Goal: Task Accomplishment & Management: Use online tool/utility

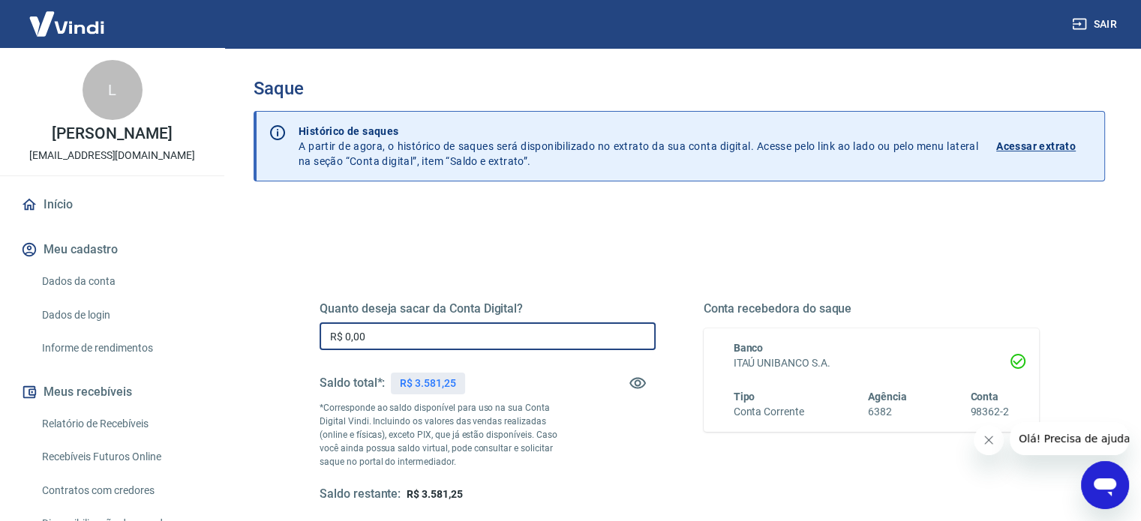
click at [387, 338] on input "R$ 0,00" at bounding box center [488, 337] width 336 height 28
type input "R$ 3.581,25"
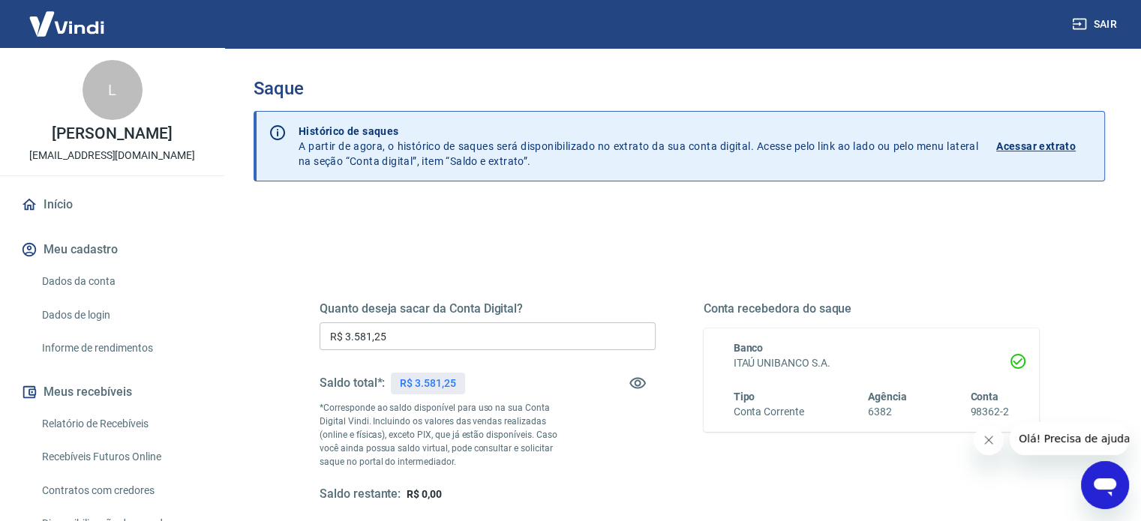
click at [642, 464] on div "Quanto deseja sacar da Conta Digital? R$ 3.581,25 ​ Saldo total*: R$ 3.581,25 *…" at bounding box center [488, 402] width 336 height 201
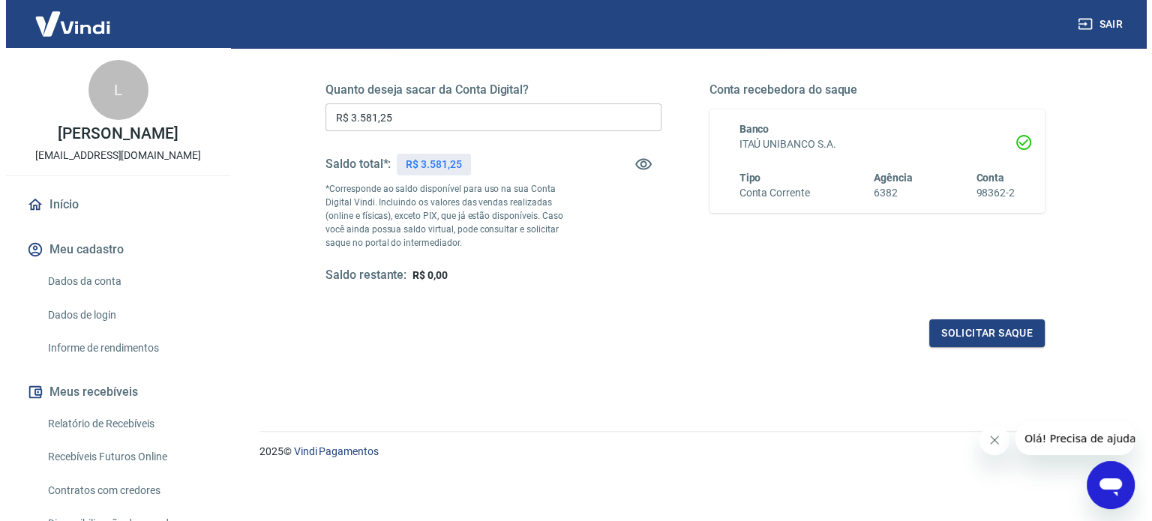
scroll to position [219, 0]
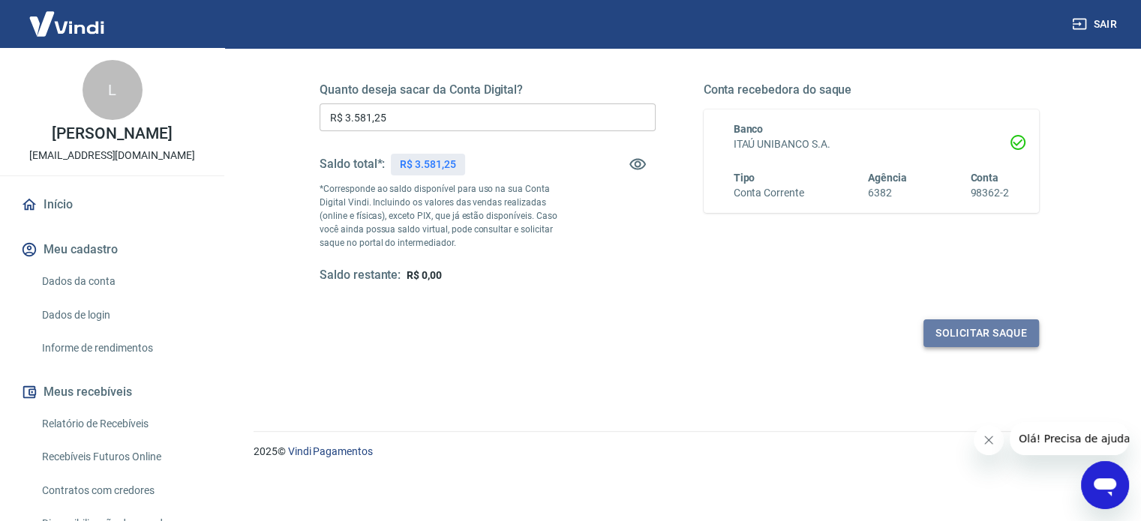
click at [927, 324] on button "Solicitar saque" at bounding box center [981, 334] width 116 height 28
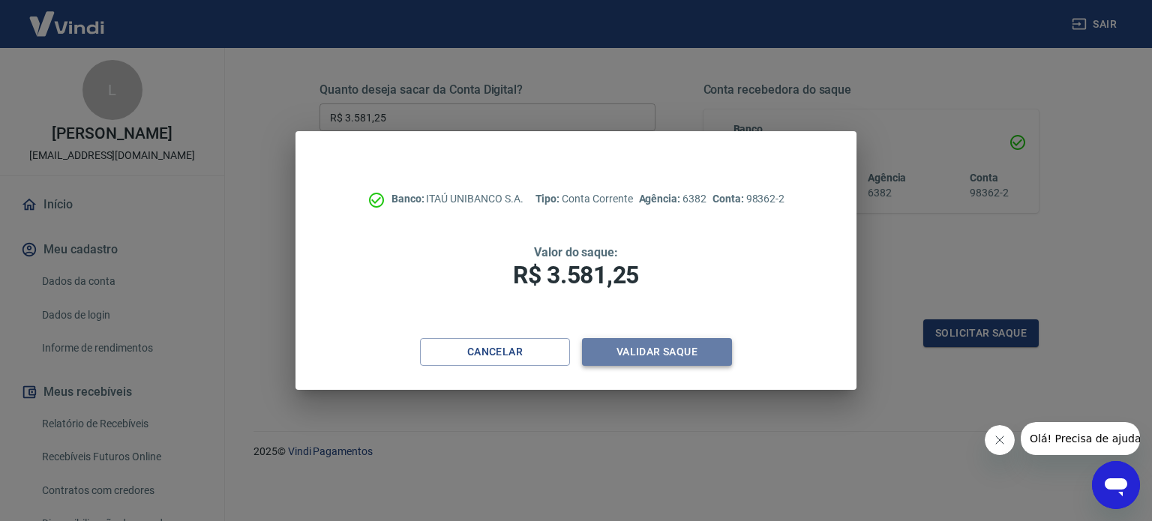
click at [623, 354] on button "Validar saque" at bounding box center [657, 352] width 150 height 28
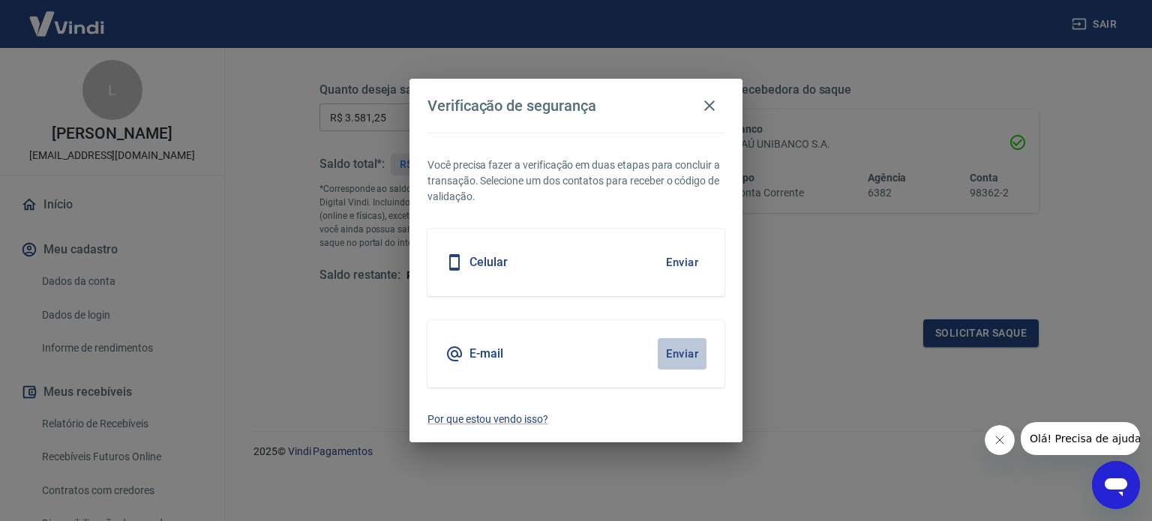
click at [679, 350] on button "Enviar" at bounding box center [682, 354] width 49 height 32
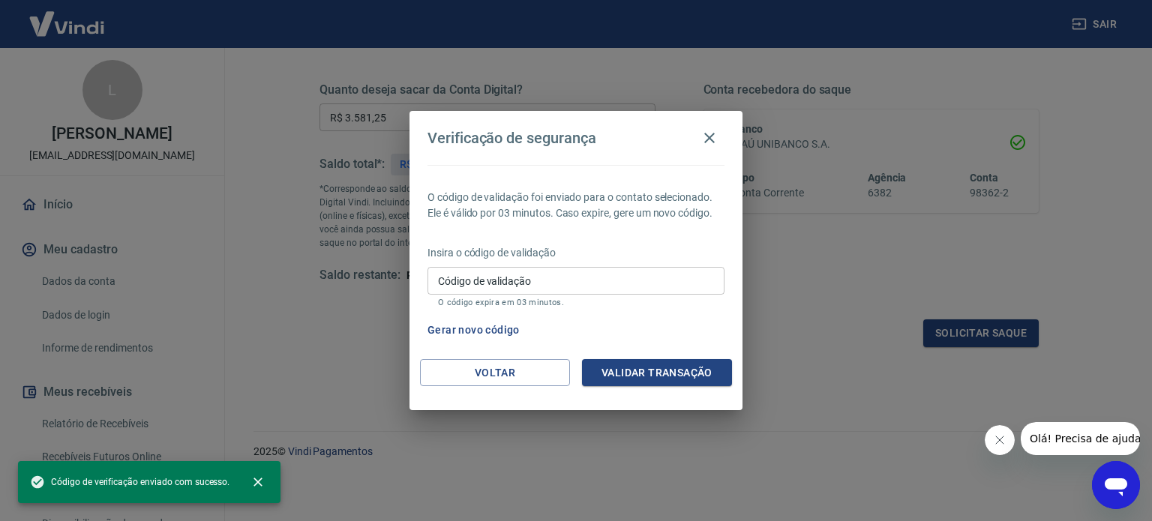
click at [518, 281] on input "Código de validação" at bounding box center [576, 281] width 297 height 28
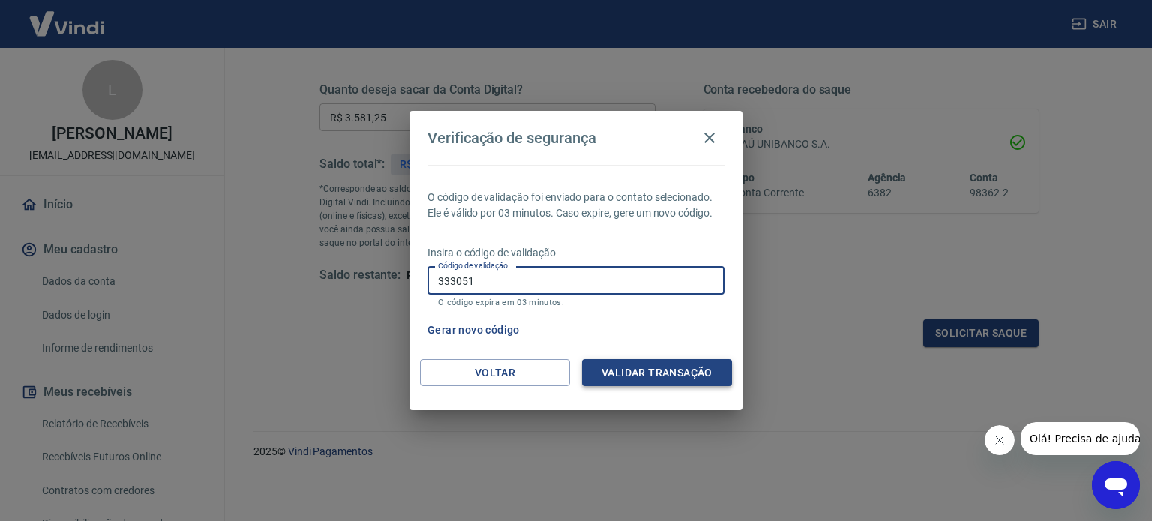
type input "333051"
click at [633, 375] on button "Validar transação" at bounding box center [657, 373] width 150 height 28
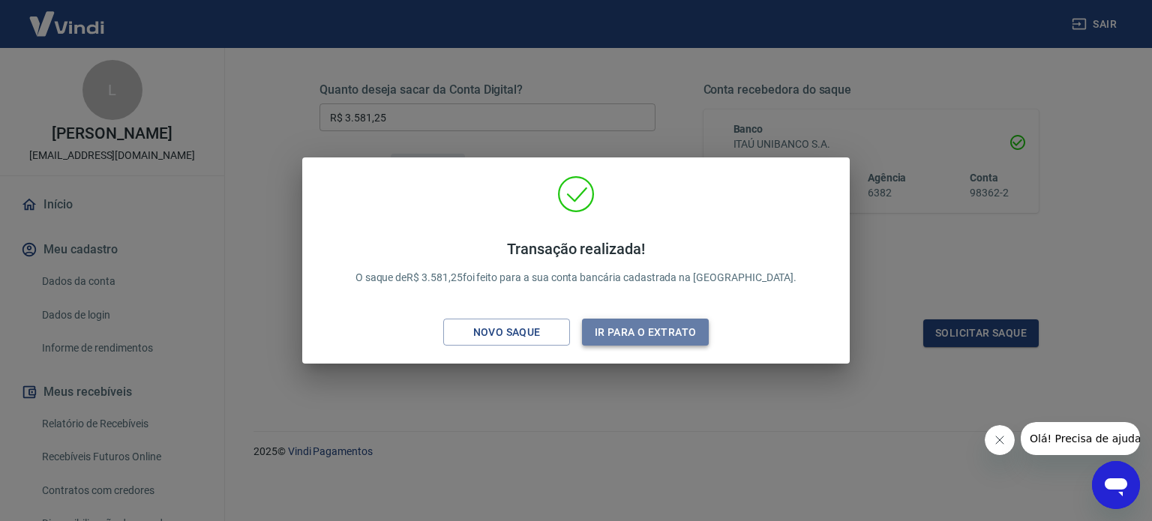
click at [641, 329] on button "Ir para o extrato" at bounding box center [645, 333] width 127 height 28
